Goal: Transaction & Acquisition: Purchase product/service

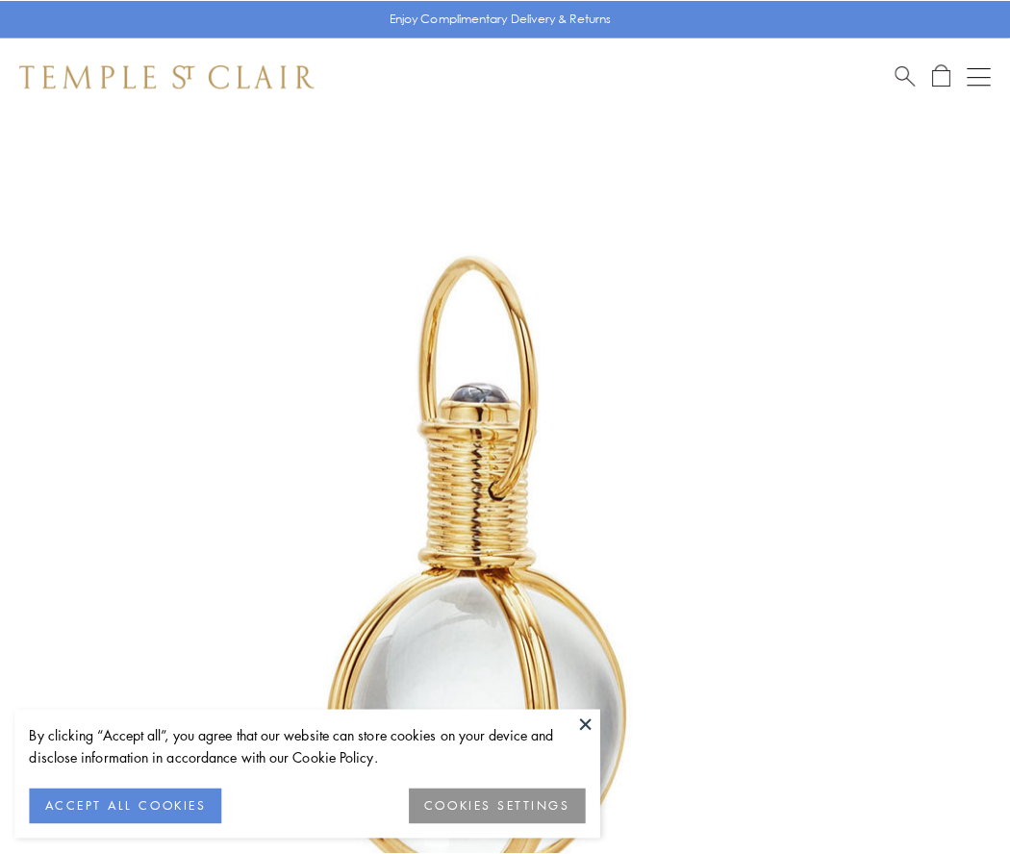
scroll to position [502, 0]
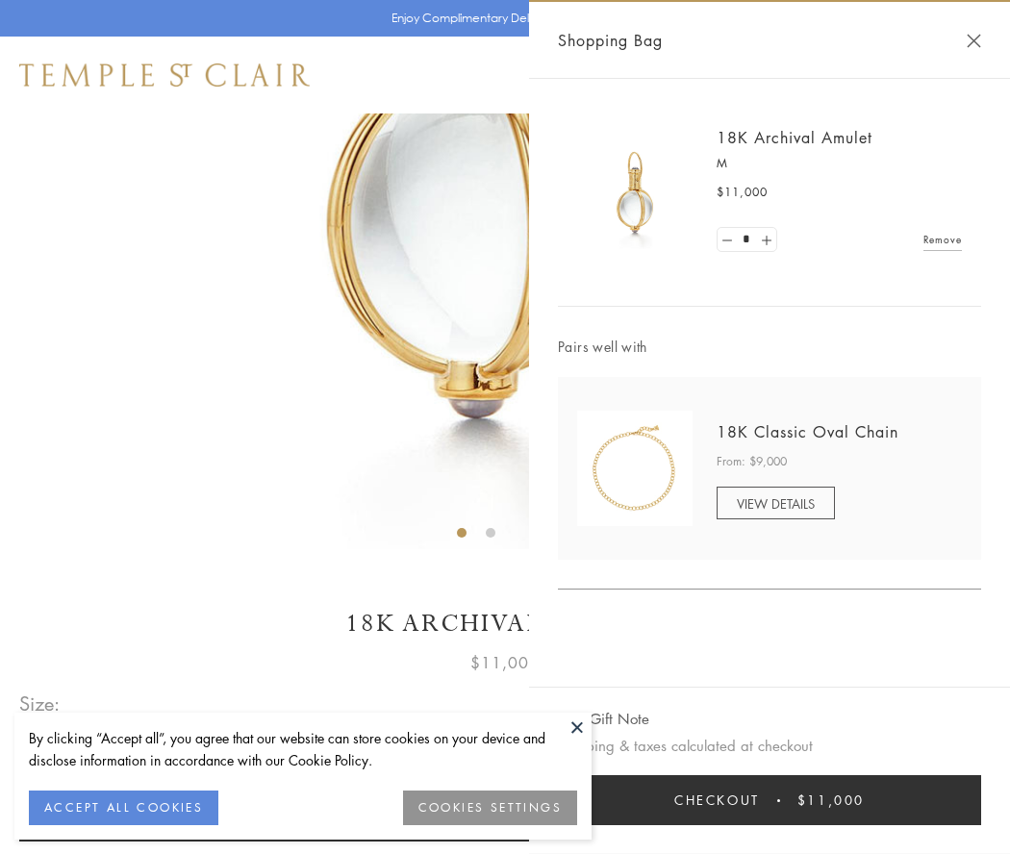
click at [769, 800] on button "Checkout $11,000" at bounding box center [769, 800] width 423 height 50
